Goal: Complete application form: Complete application form

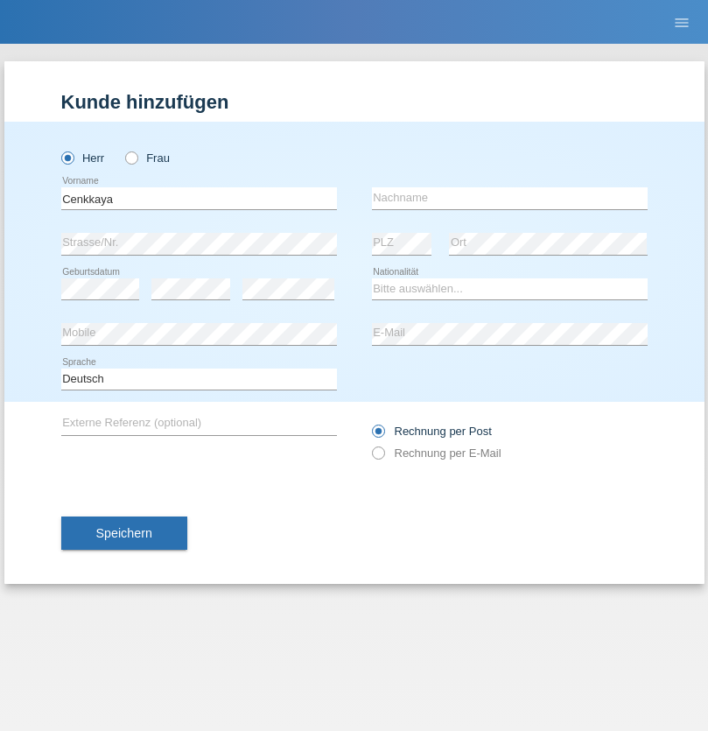
type input "Cenkkaya"
click at [509, 198] on input "text" at bounding box center [510, 198] width 276 height 22
type input "Güner"
select select "CH"
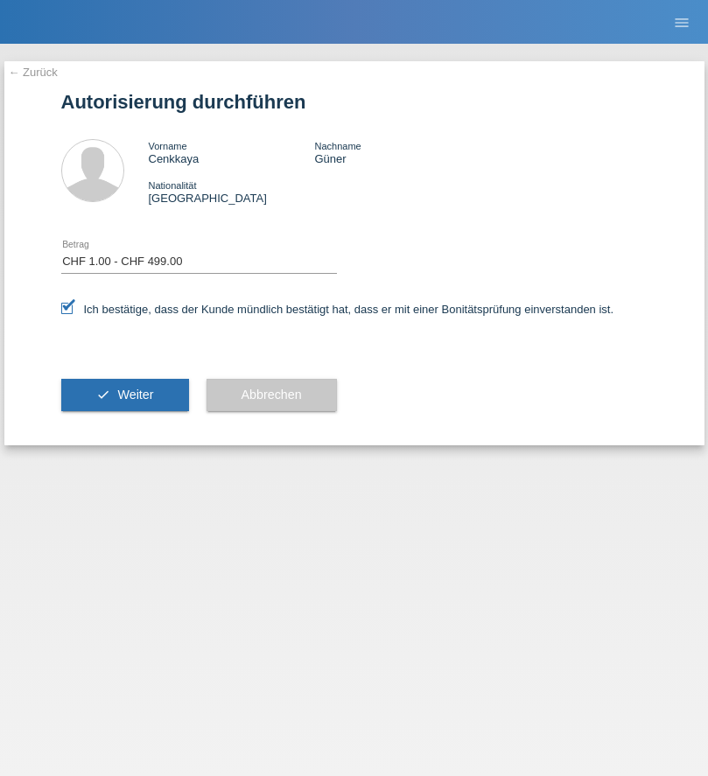
select select "1"
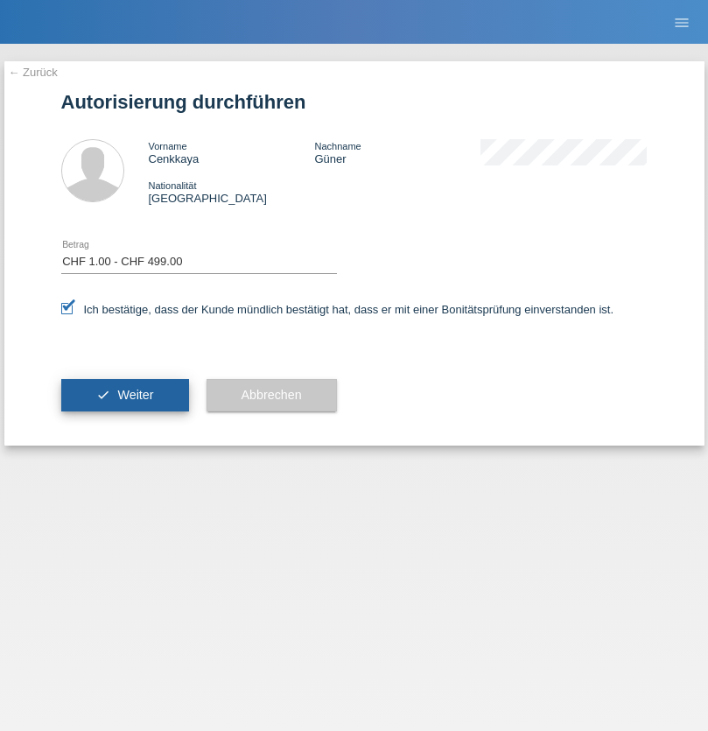
click at [124, 395] on span "Weiter" at bounding box center [135, 395] width 36 height 14
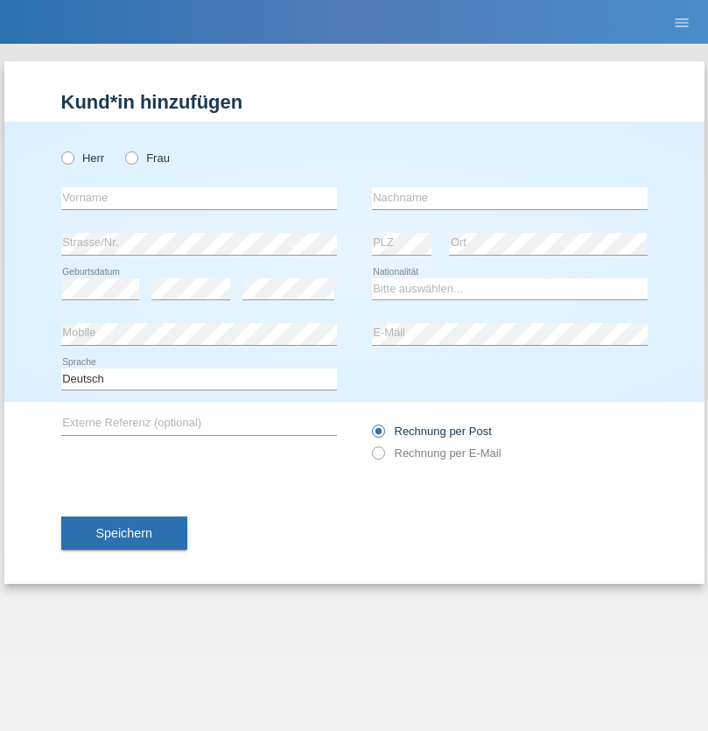
radio input "true"
click at [199, 198] on input "text" at bounding box center [199, 198] width 276 height 22
type input "Adis"
click at [509, 198] on input "text" at bounding box center [510, 198] width 276 height 22
type input "isenaj"
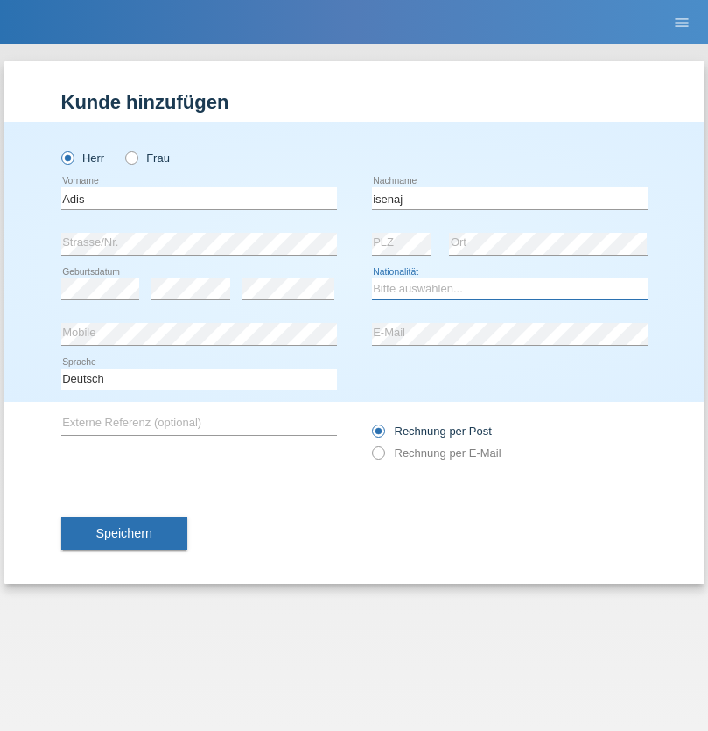
select select "MK"
select select "C"
select select "14"
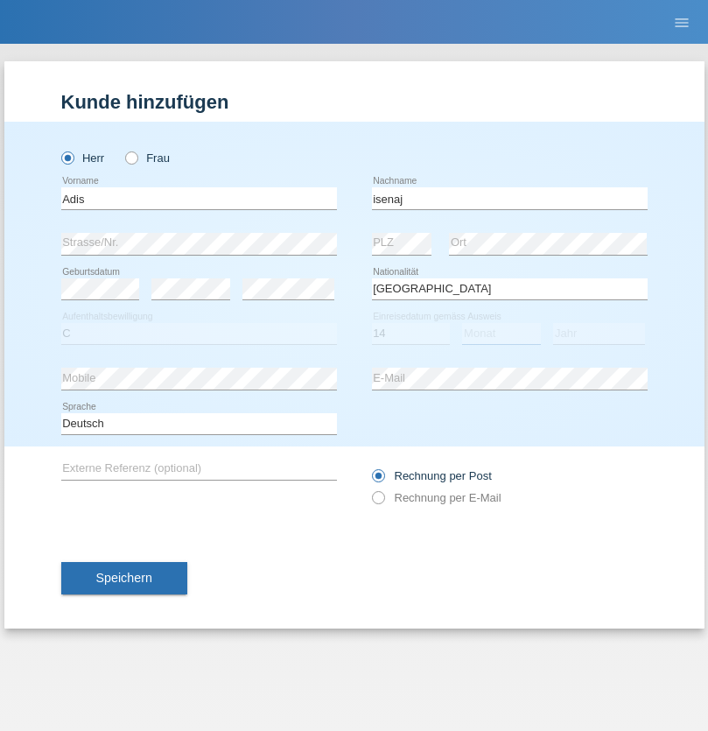
select select "11"
select select "2004"
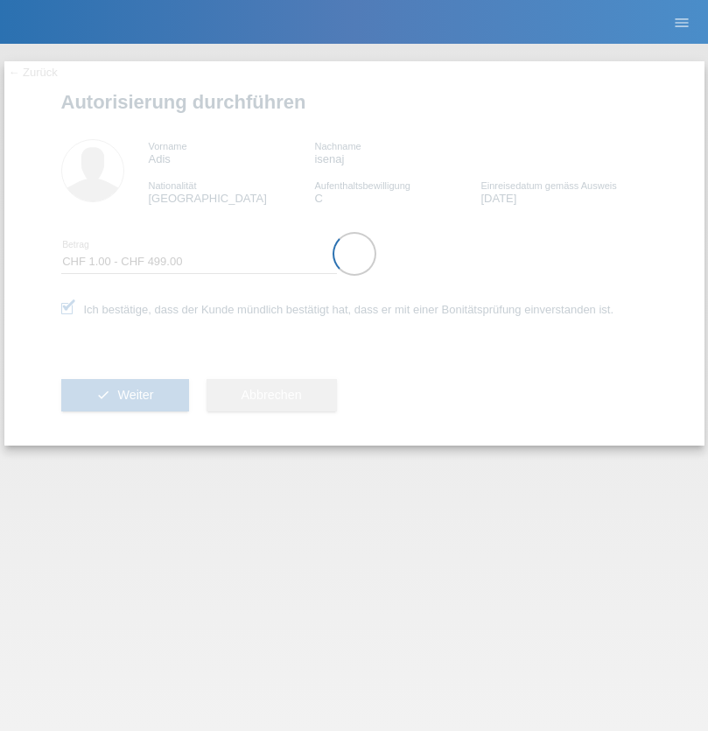
select select "1"
